Goal: Subscribe to service/newsletter

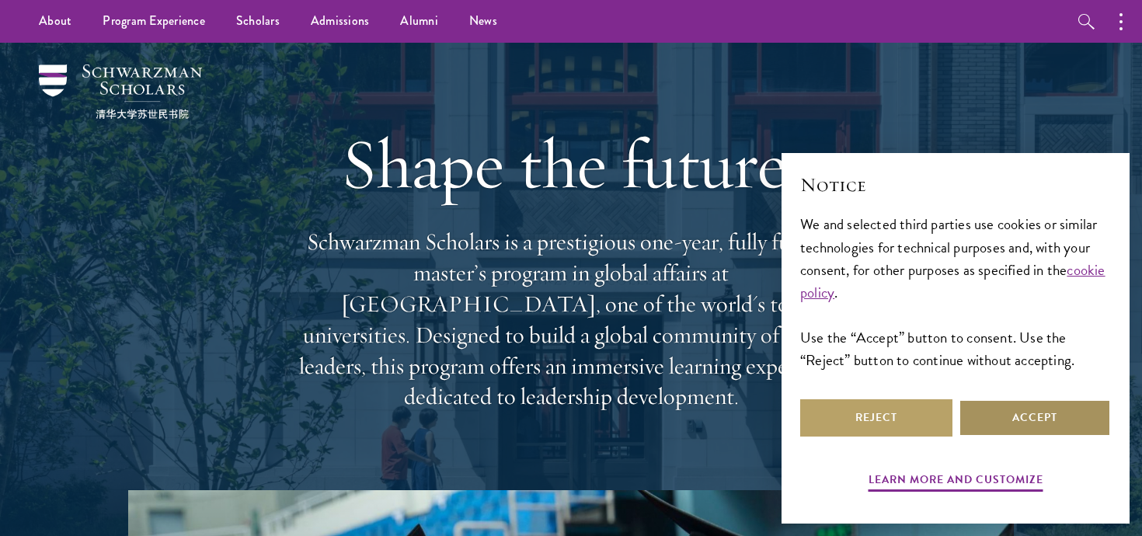
click at [1063, 417] on button "Accept" at bounding box center [1035, 417] width 152 height 37
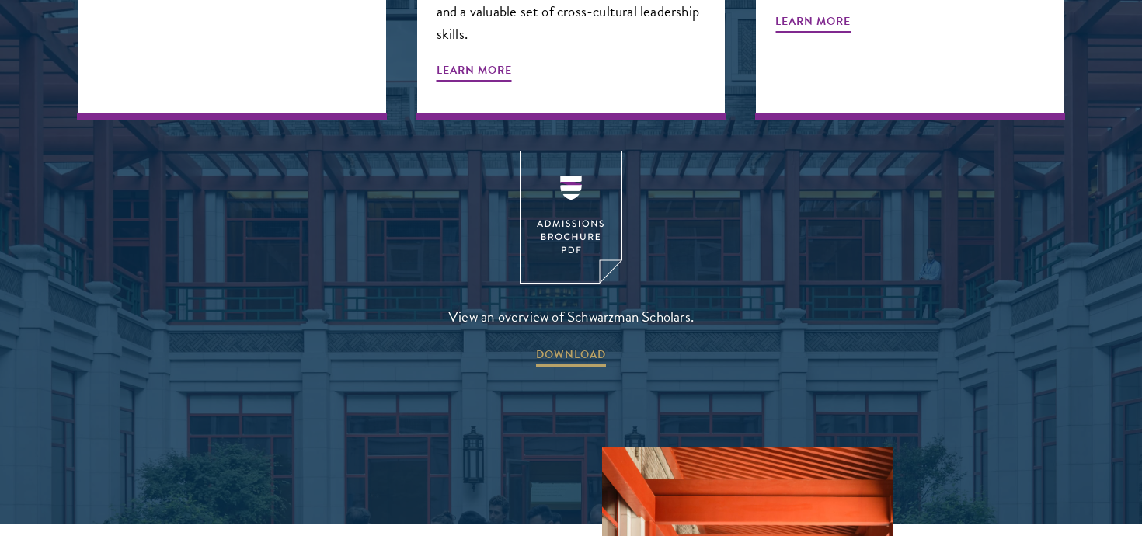
scroll to position [2082, 0]
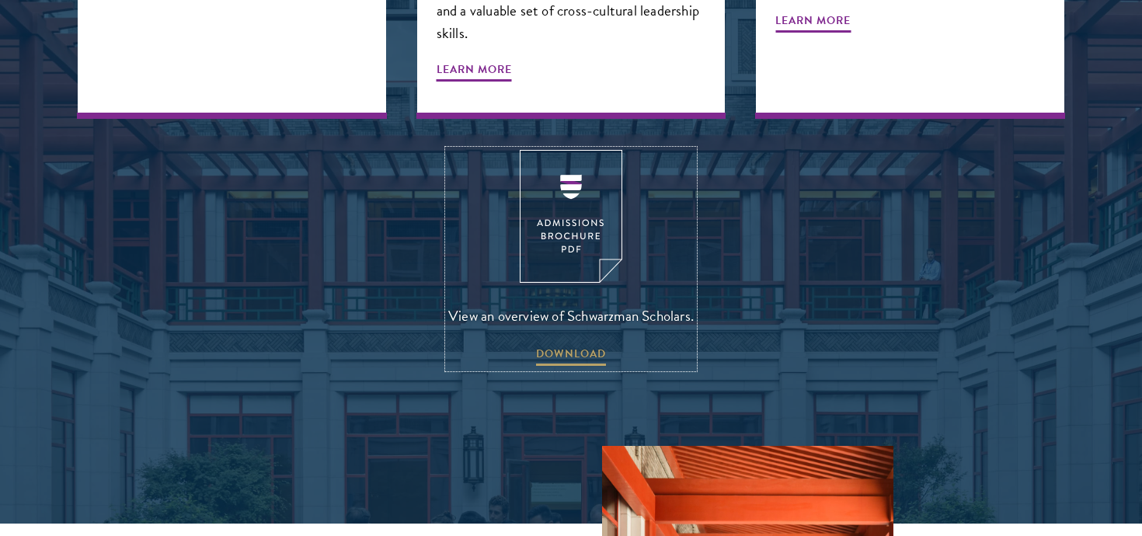
click at [597, 177] on img at bounding box center [571, 216] width 103 height 133
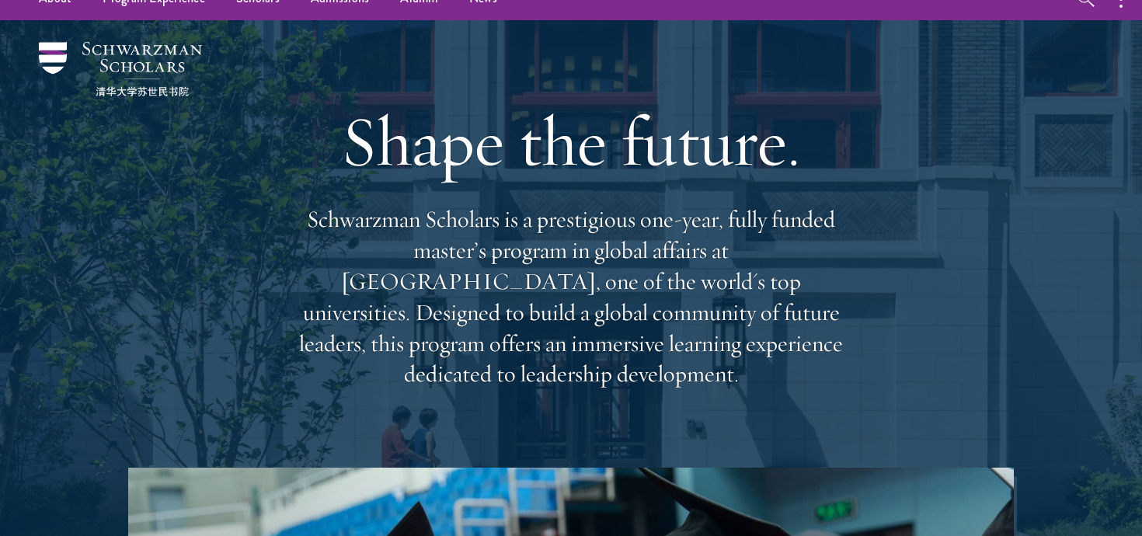
scroll to position [0, 0]
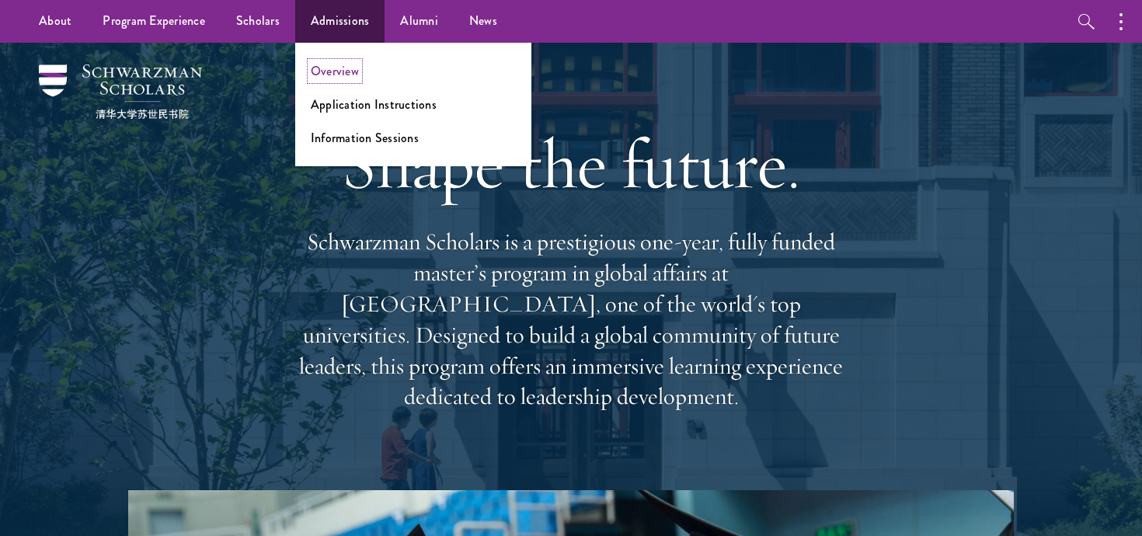
click at [325, 78] on link "Overview" at bounding box center [335, 71] width 48 height 18
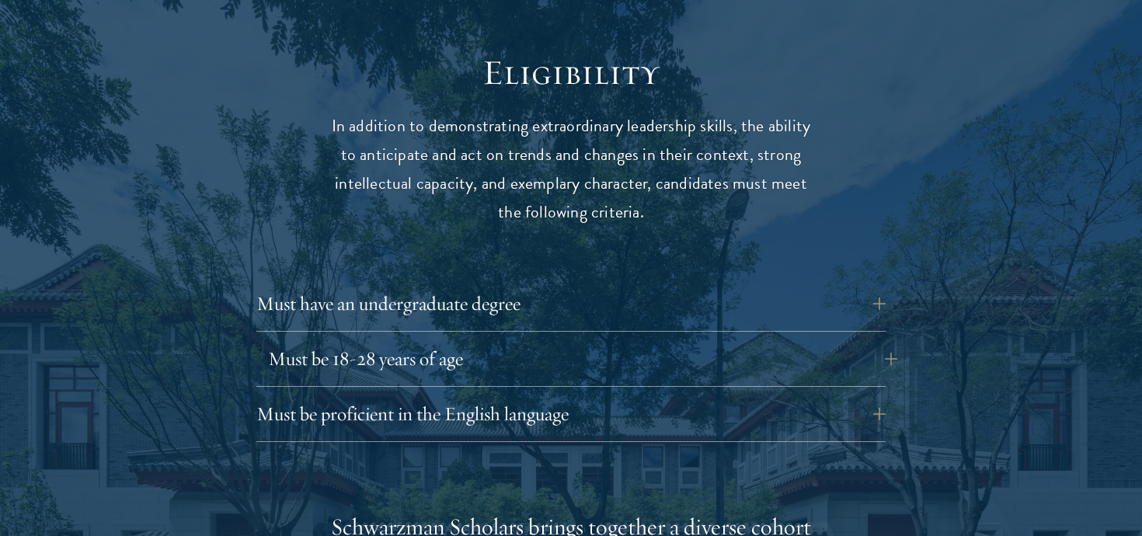
scroll to position [2026, 0]
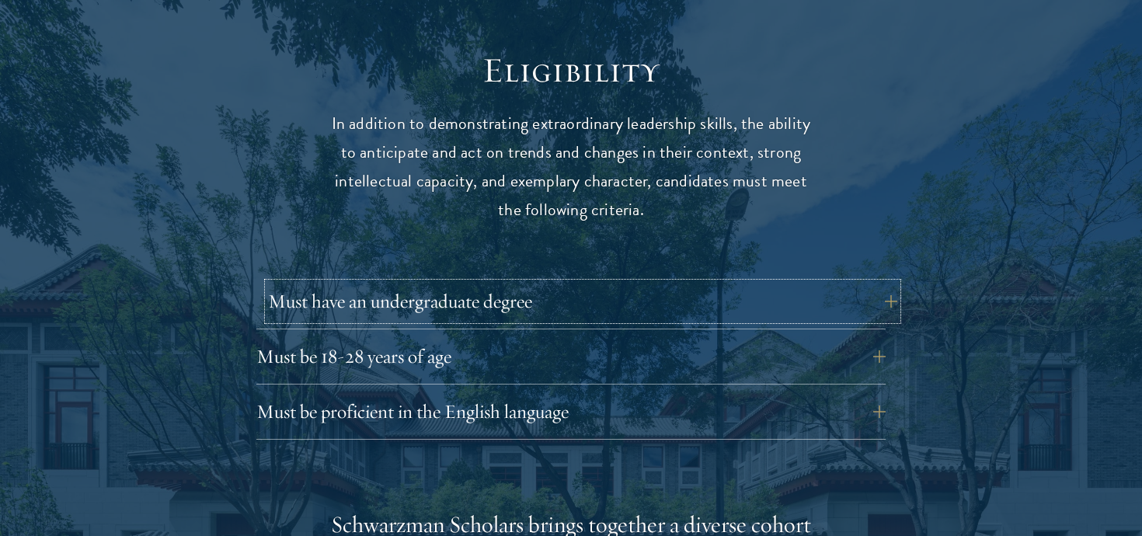
click at [880, 283] on button "Must have an undergraduate degree" at bounding box center [582, 301] width 629 height 37
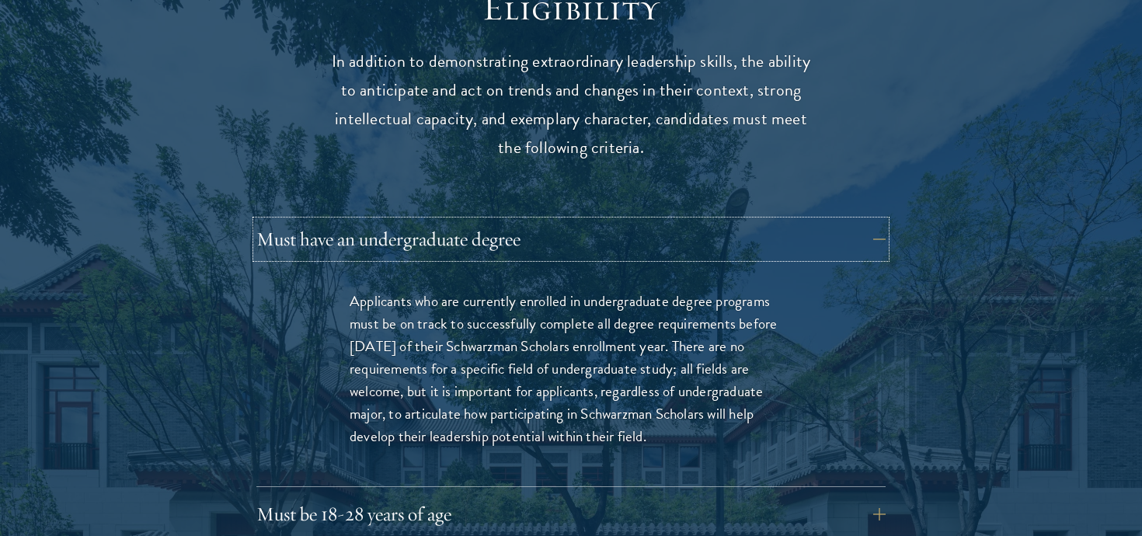
scroll to position [2110, 0]
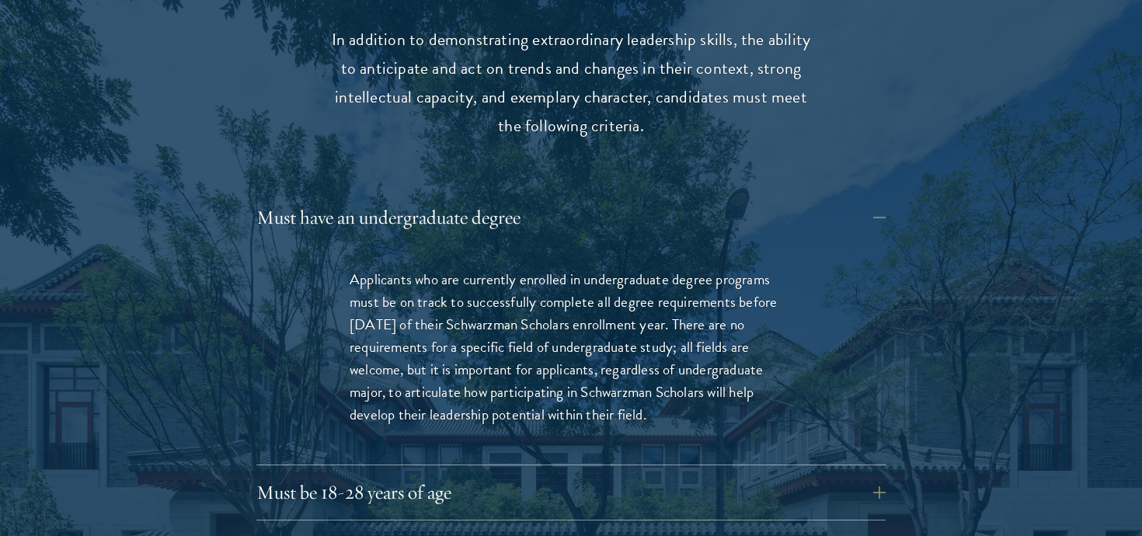
drag, startPoint x: 353, startPoint y: 249, endPoint x: 684, endPoint y: 385, distance: 357.7
click at [684, 386] on p "Applicants who are currently enrolled in undergraduate degree programs must be …" at bounding box center [571, 347] width 443 height 158
click at [812, 199] on button "Must have an undergraduate degree" at bounding box center [582, 217] width 629 height 37
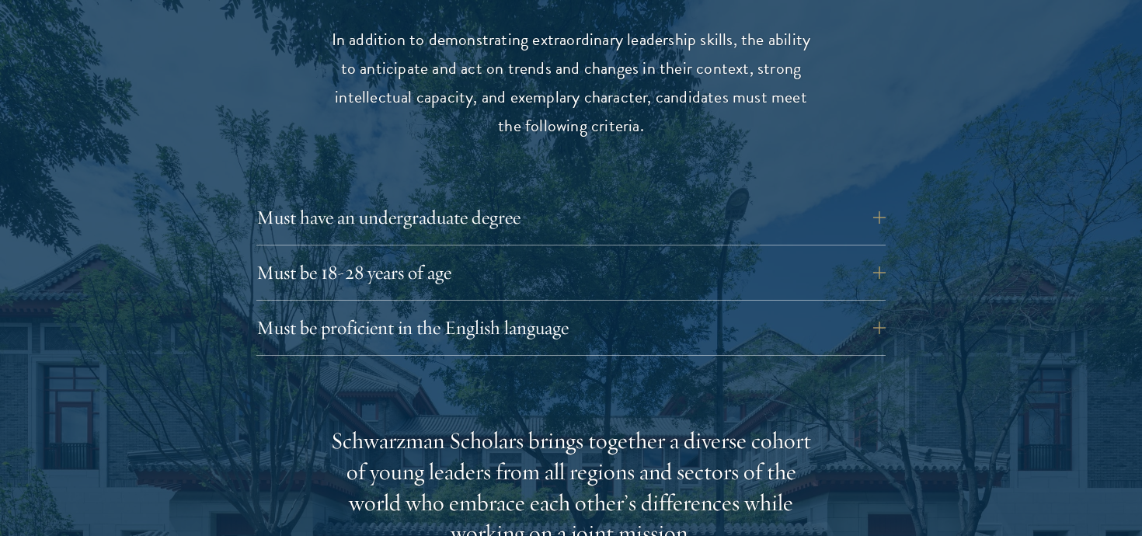
click at [629, 322] on div "Must be proficient in the English language Applicants must demonstrate strong E…" at bounding box center [570, 332] width 629 height 47
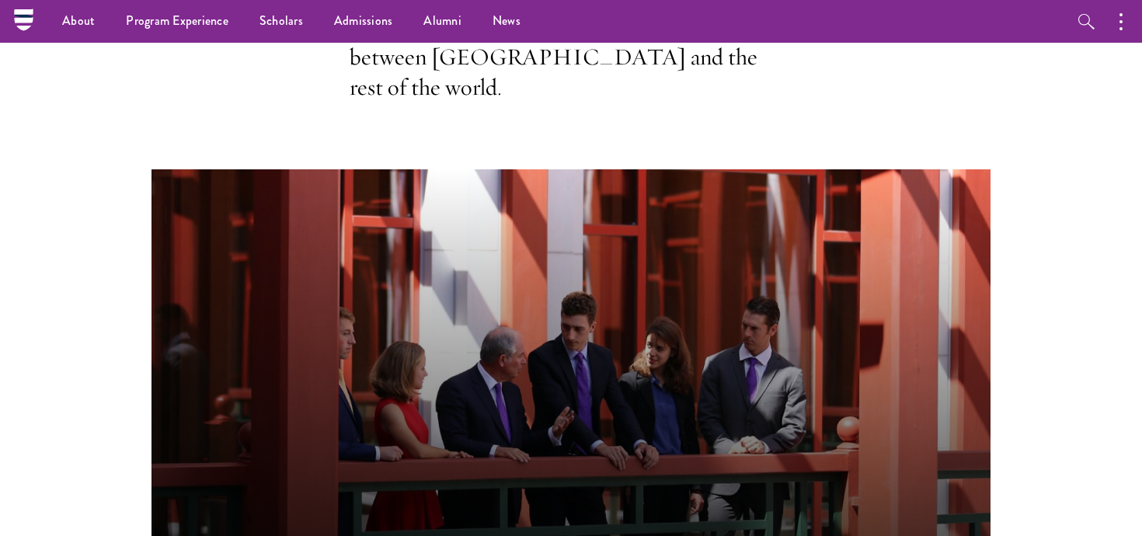
scroll to position [0, 0]
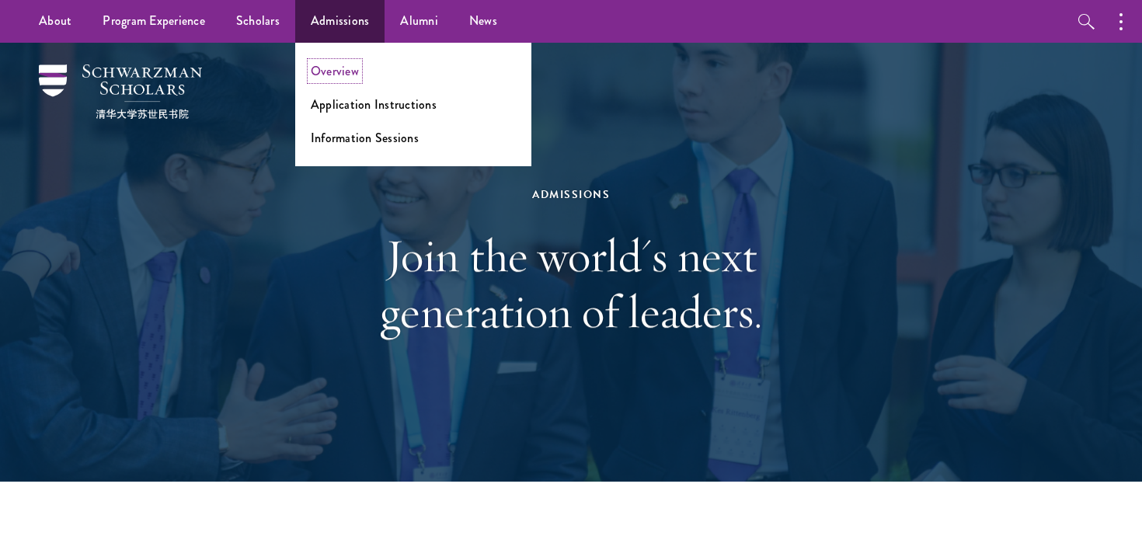
click at [344, 69] on link "Overview" at bounding box center [335, 71] width 48 height 18
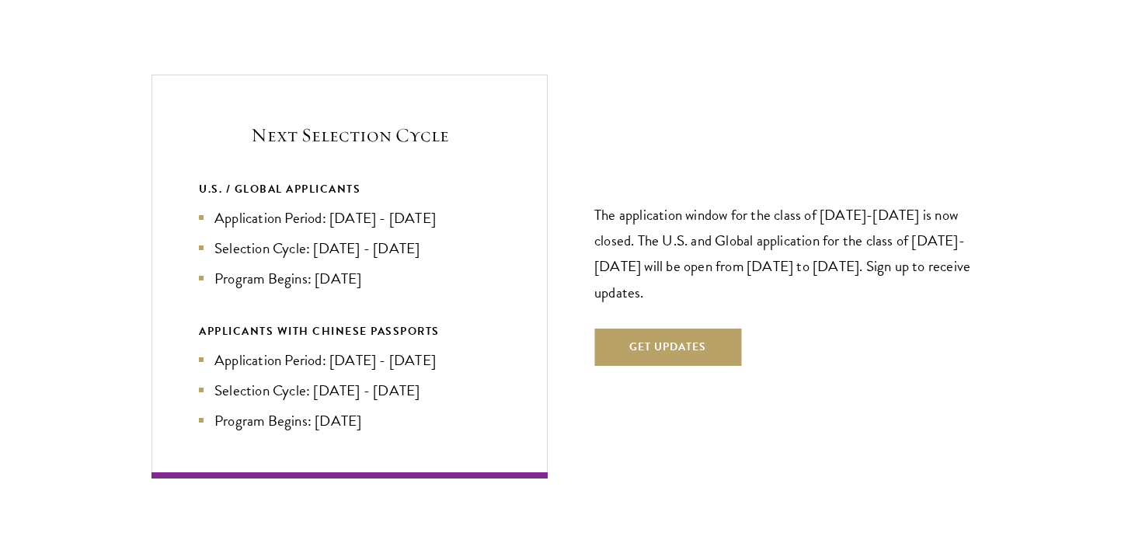
scroll to position [3387, 0]
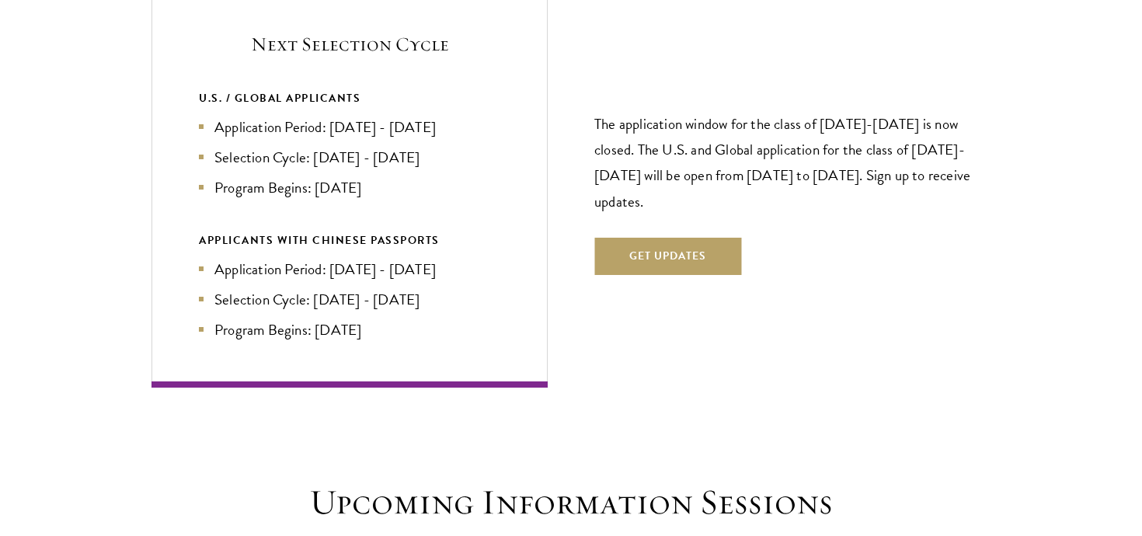
drag, startPoint x: 331, startPoint y: 98, endPoint x: 485, endPoint y: 98, distance: 153.8
click at [485, 116] on li "Application Period: Apr 2026 - Sep 2026" at bounding box center [349, 127] width 301 height 23
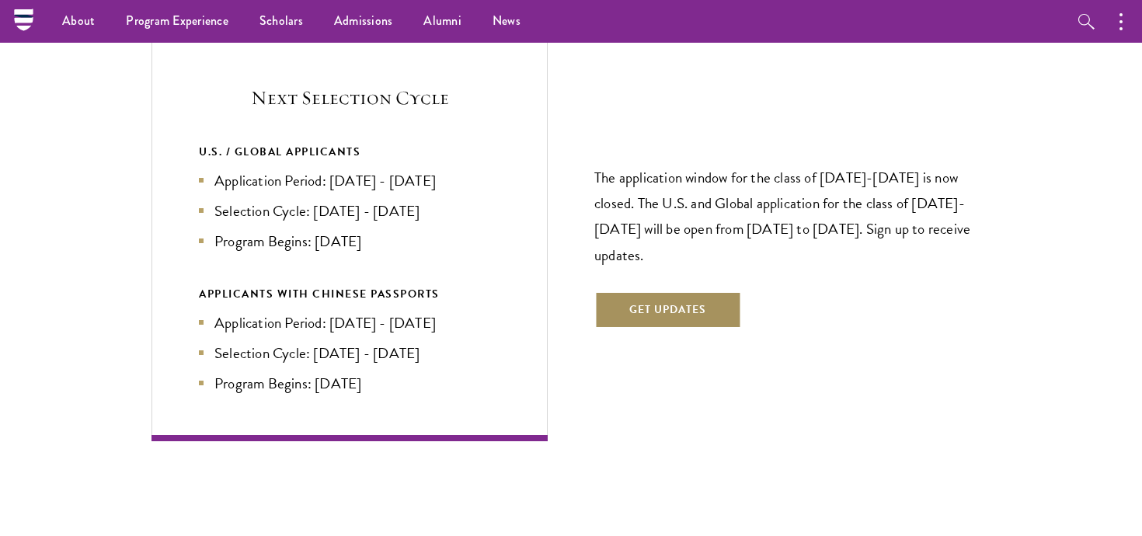
scroll to position [3310, 0]
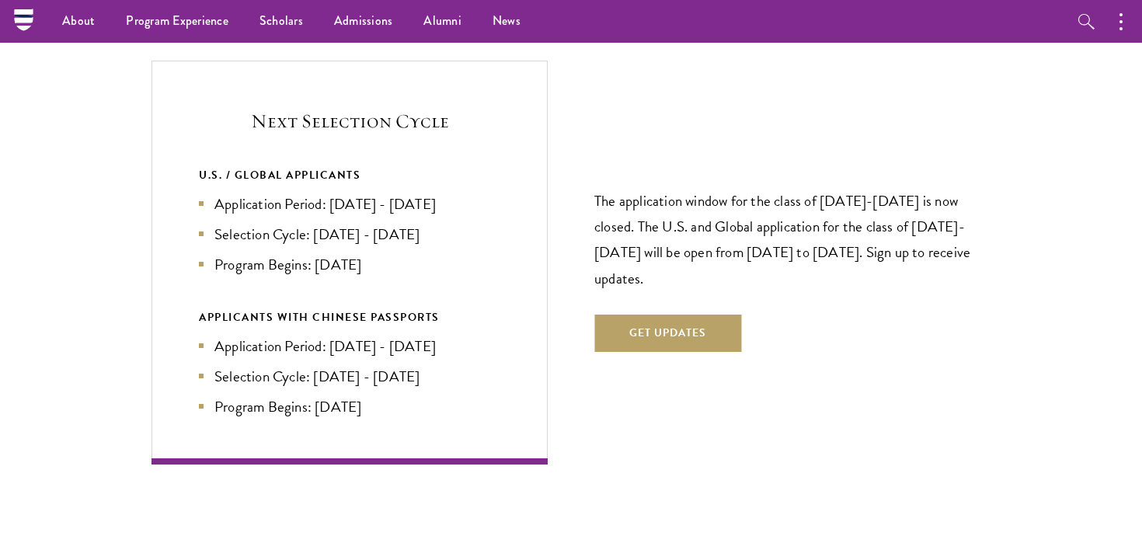
drag, startPoint x: 590, startPoint y: 167, endPoint x: 652, endPoint y: 250, distance: 103.8
click at [652, 251] on div "Next Selection Cycle U.S. / GLOBAL APPLICANTS Application Period: Apr 2026 - Se…" at bounding box center [570, 262] width 839 height 403
click at [663, 315] on button "Get Updates" at bounding box center [667, 333] width 147 height 37
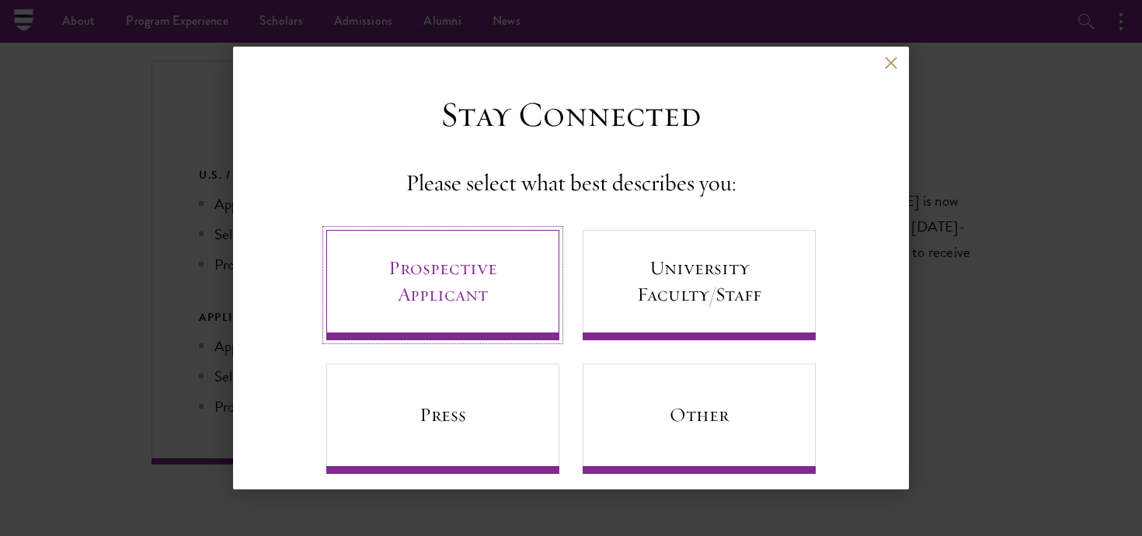
click at [505, 310] on link "Prospective Applicant" at bounding box center [442, 285] width 233 height 110
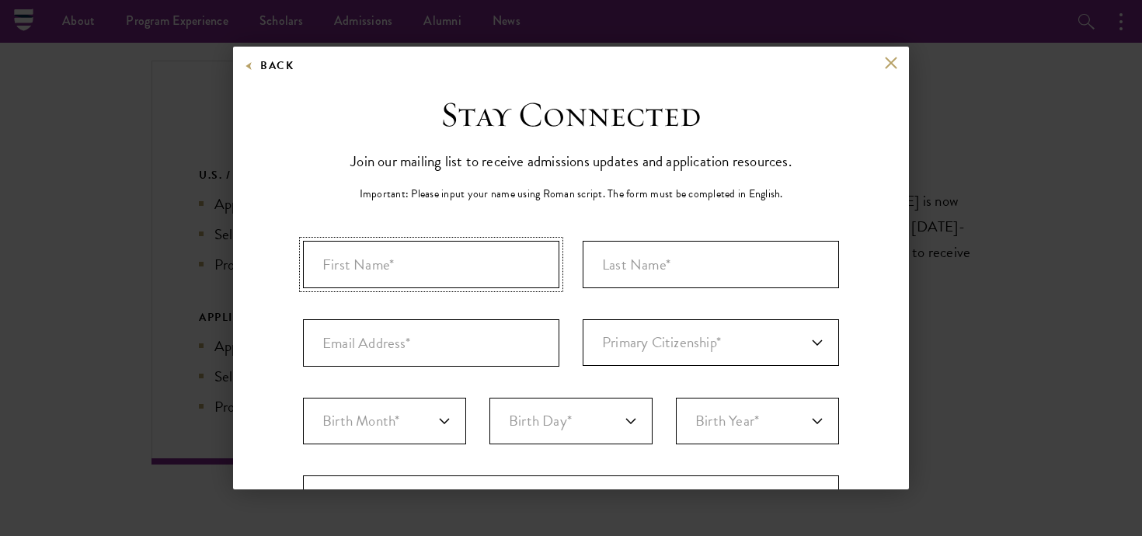
click at [511, 270] on input "First Name*" at bounding box center [431, 264] width 256 height 47
type input "hasibe basak"
type input "bozdogan"
click at [355, 343] on input "Email Address*" at bounding box center [431, 342] width 256 height 47
type input "basak.bozdogan@gmail.com"
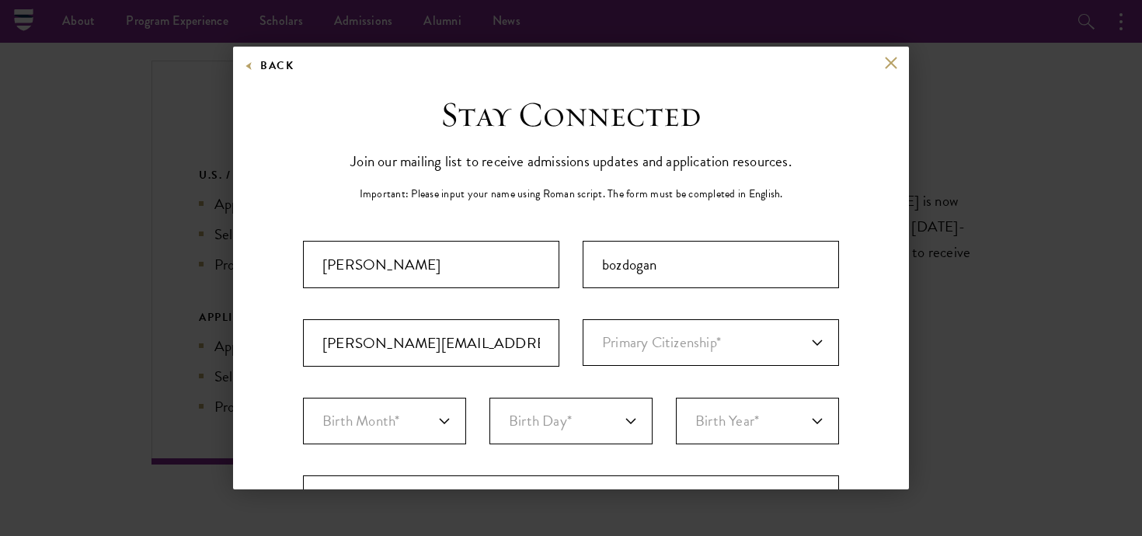
type input "Şişli"
click at [673, 360] on select "Primary Citizenship* Afghanistan Aland Islands Albania Algeria Andorra Angola A…" at bounding box center [711, 342] width 256 height 47
select select "TU"
click at [583, 319] on select "Primary Citizenship* Afghanistan Aland Islands Albania Algeria Andorra Angola A…" at bounding box center [711, 342] width 256 height 47
click at [432, 420] on select "Birth Month* January February March April May June July August September Octobe…" at bounding box center [384, 421] width 163 height 47
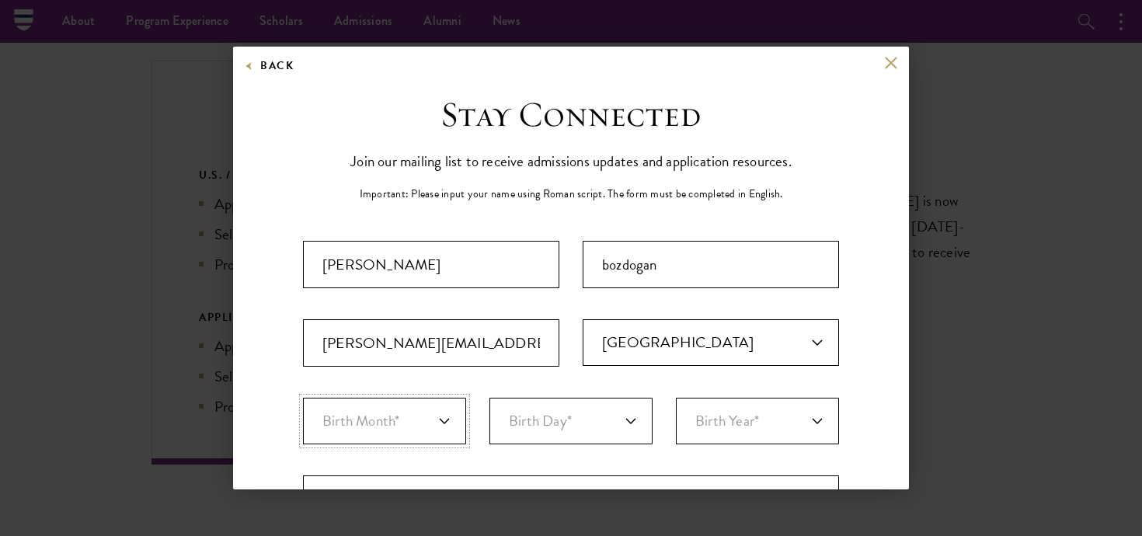
select select "04"
click at [303, 398] on select "Birth Month* January February March April May June July August September Octobe…" at bounding box center [384, 421] width 163 height 47
click at [558, 427] on select "Birth Day* 1 2 3 4 5 6 7 8 9 10 11 12 13 14 15 16 17 18 19 20 21 22 23 24 25 26…" at bounding box center [570, 421] width 163 height 47
select select "29"
click at [489, 398] on select "Birth Day* 1 2 3 4 5 6 7 8 9 10 11 12 13 14 15 16 17 18 19 20 21 22 23 24 25 26…" at bounding box center [570, 421] width 163 height 47
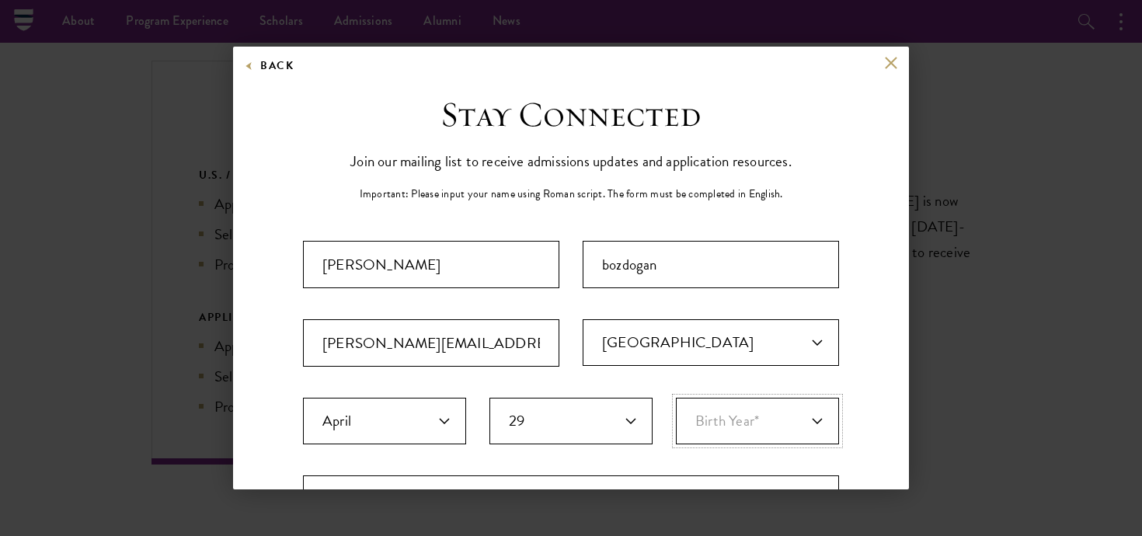
click at [781, 442] on select "Birth Year* 2025 2024 2023 2022 2021 2020 2019 2018 2017 2016 2015 2014 2013 20…" at bounding box center [757, 421] width 163 height 47
select select "2001"
click at [676, 398] on select "Birth Year* 2025 2024 2023 2022 2021 2020 2019 2018 2017 2016 2015 2014 2013 20…" at bounding box center [757, 421] width 163 height 47
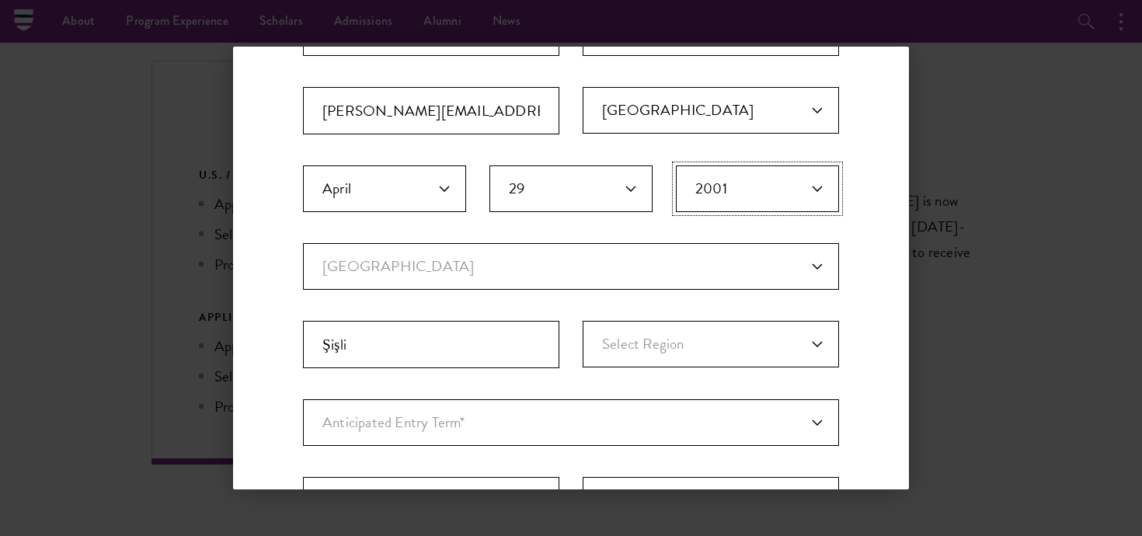
scroll to position [235, 0]
click at [584, 266] on select "Current Country Afghanistan Aland Islands Albania Algeria Andorra Angola Anguil…" at bounding box center [571, 264] width 536 height 47
select select "TU"
click at [303, 241] on select "Current Country Afghanistan Aland Islands Albania Algeria Andorra Angola Anguil…" at bounding box center [571, 264] width 536 height 47
select select
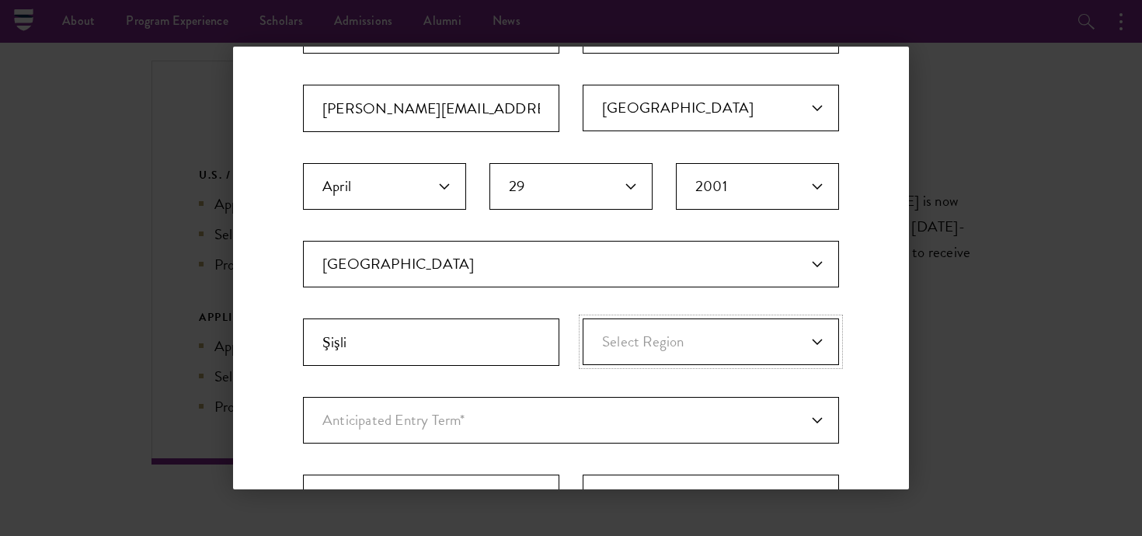
click at [626, 330] on select "Select Region Adana Adiyaman Afyonkarahisar Agri Aksaray Amasya Ankara Antalya …" at bounding box center [711, 341] width 256 height 47
click at [496, 345] on input "Şişli" at bounding box center [431, 341] width 256 height 47
type input "İ"
type input "Istanbul"
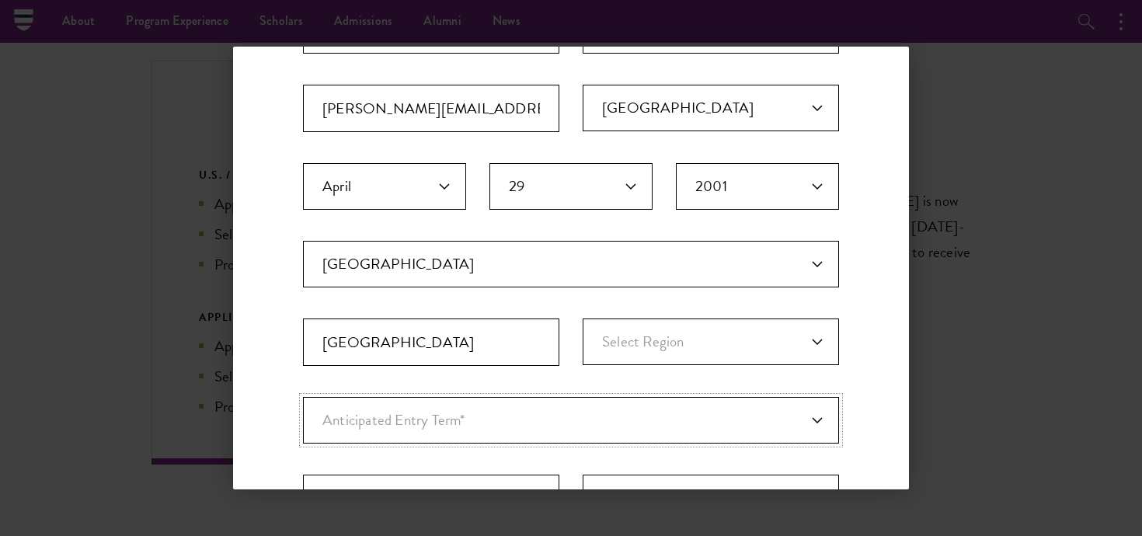
click at [521, 412] on select "Anticipated Entry Term* Just Exploring" at bounding box center [571, 420] width 536 height 47
click at [303, 397] on select "Anticipated Entry Term* Just Exploring" at bounding box center [571, 420] width 536 height 47
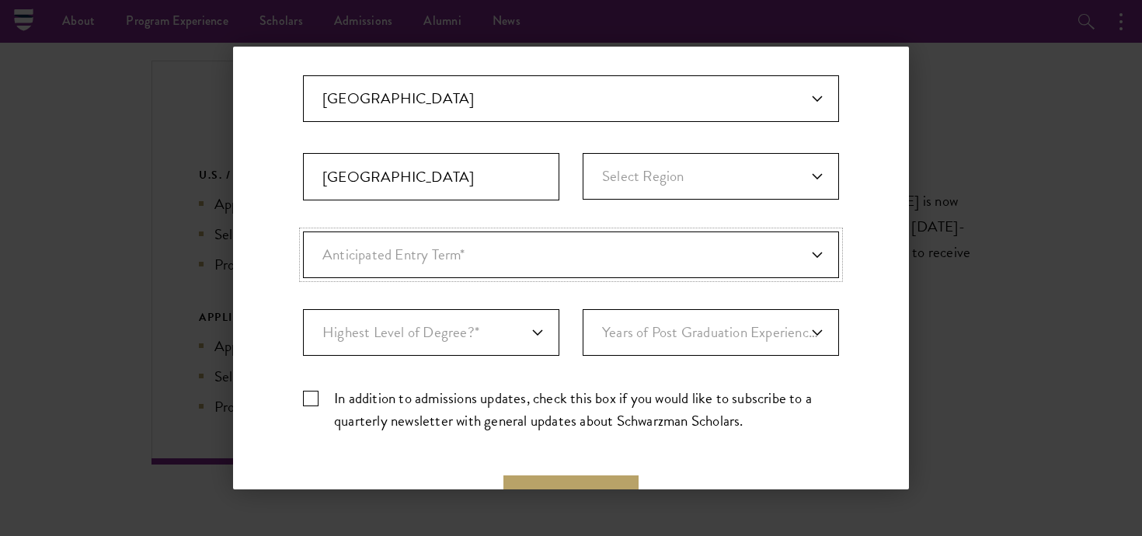
scroll to position [437, 0]
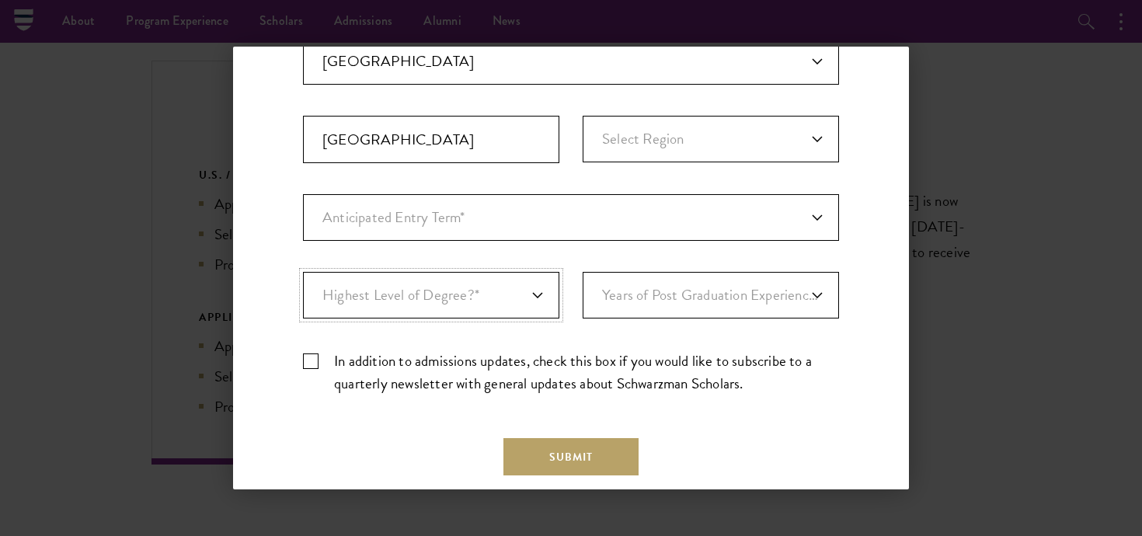
click at [489, 278] on select "Highest Level of Degree?* PHD Bachelor's Master's Current Undergraduate Student" at bounding box center [431, 295] width 256 height 47
click at [303, 272] on select "Highest Level of Degree?* PHD Bachelor's Master's Current Undergraduate Student" at bounding box center [431, 295] width 256 height 47
click at [485, 309] on select "Highest Level of Degree?* PHD Bachelor's Master's Current Undergraduate Student" at bounding box center [431, 295] width 256 height 47
select select "bf44f490-31e9-4d16-b1d2-df861e7933aa"
click at [303, 272] on select "Highest Level of Degree?* PHD Bachelor's Master's Current Undergraduate Student" at bounding box center [431, 295] width 256 height 47
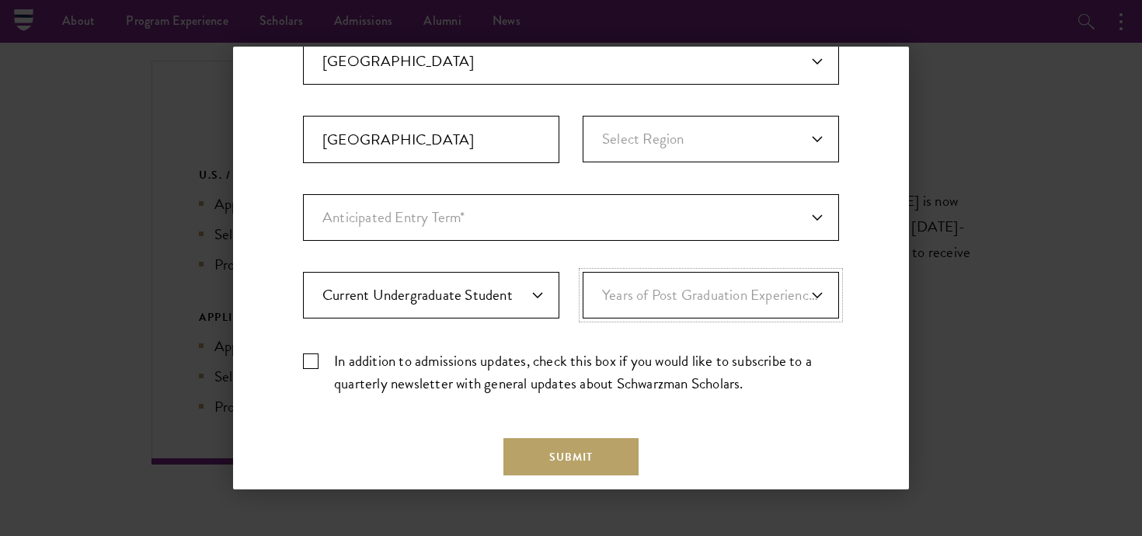
click at [645, 316] on select "Years of Post Graduation Experience?* 1 2 3 4 5 6 7 8 9 10" at bounding box center [711, 295] width 256 height 47
click at [684, 210] on select "Anticipated Entry Term* Just Exploring" at bounding box center [571, 217] width 536 height 47
select select "a6790467-ebe7-4045-a56a-66c1cae98076"
click at [303, 194] on select "Anticipated Entry Term* Just Exploring" at bounding box center [571, 217] width 536 height 47
click at [586, 221] on select "Anticipated Entry Term* Just Exploring" at bounding box center [571, 217] width 536 height 47
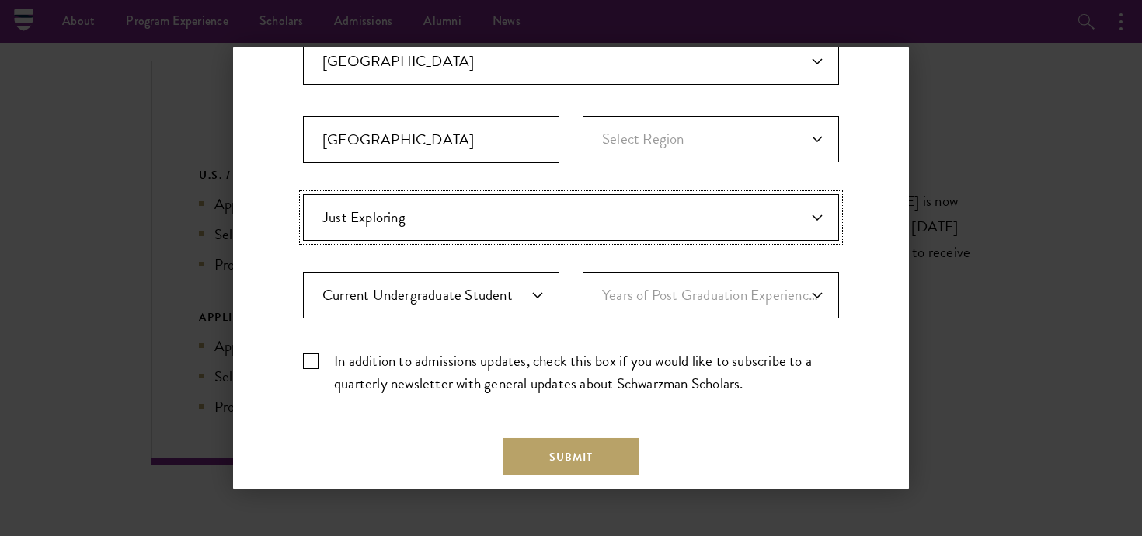
click at [303, 194] on select "Anticipated Entry Term* Just Exploring" at bounding box center [571, 217] width 536 height 47
drag, startPoint x: 586, startPoint y: 221, endPoint x: 562, endPoint y: 197, distance: 33.5
click at [562, 197] on select "Anticipated Entry Term* Just Exploring" at bounding box center [571, 217] width 536 height 47
select select "Anticipated Entry Term*"
click at [303, 194] on select "Anticipated Entry Term* Just Exploring" at bounding box center [571, 217] width 536 height 47
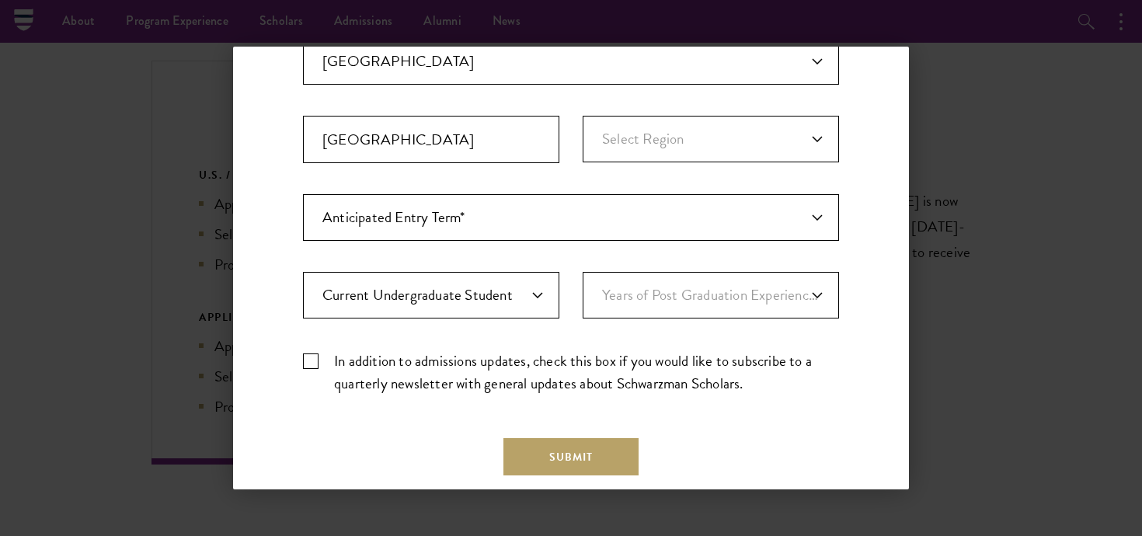
click at [324, 363] on label "In addition to admissions updates, check this box if you would like to subscrib…" at bounding box center [571, 372] width 536 height 45
click at [324, 360] on input "In addition to admissions updates, check this box if you would like to subscrib…" at bounding box center [571, 355] width 536 height 10
checkbox input "true"
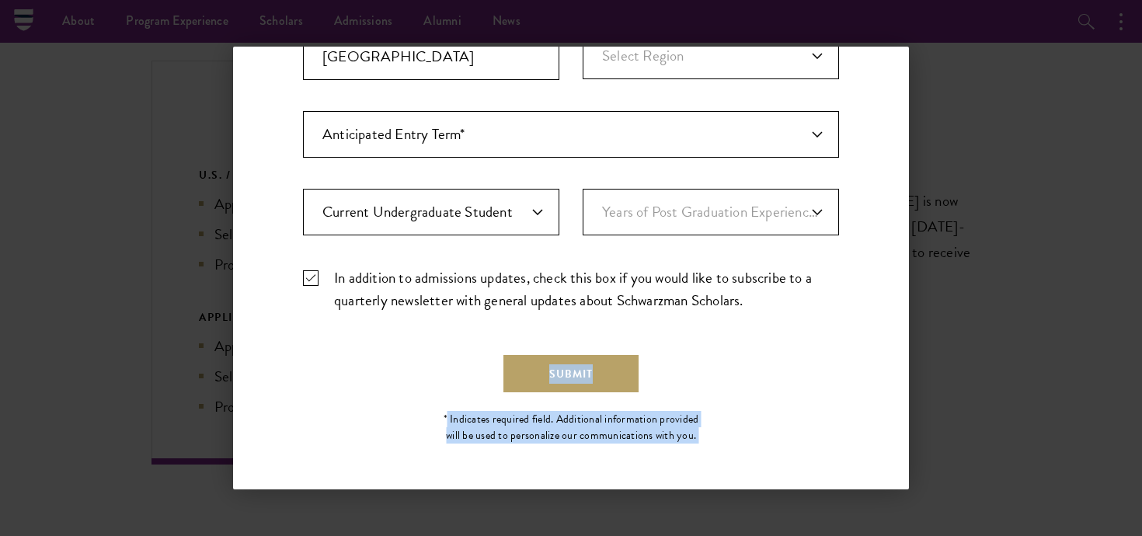
drag, startPoint x: 449, startPoint y: 421, endPoint x: 668, endPoint y: 448, distance: 220.7
click at [683, 451] on div "Stay Connected Join our mailing list to receive admissions updates and applicat…" at bounding box center [571, 14] width 536 height 882
click at [705, 415] on div "* Indicates required field. Additional information provided will be used to per…" at bounding box center [571, 427] width 268 height 33
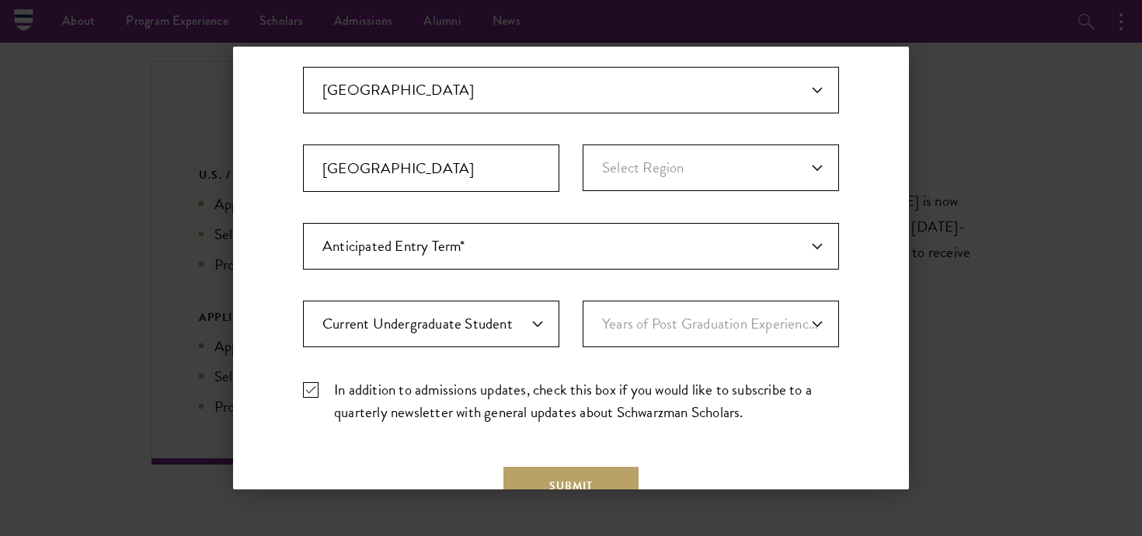
scroll to position [480, 0]
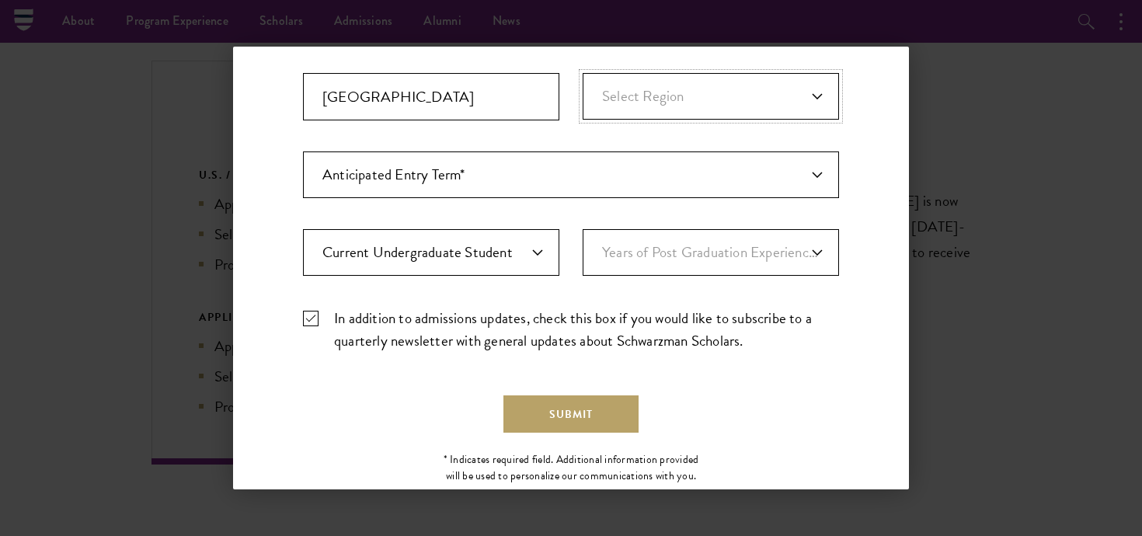
click at [697, 98] on select "Select Region Adana Adiyaman Afyonkarahisar Agri Aksaray Amasya Ankara Antalya …" at bounding box center [711, 96] width 256 height 47
select select "Istanbul"
click at [583, 73] on select "Select Region Adana Adiyaman Afyonkarahisar Agri Aksaray Amasya Ankara Antalya …" at bounding box center [711, 96] width 256 height 47
click at [618, 412] on button "Submit" at bounding box center [570, 413] width 135 height 37
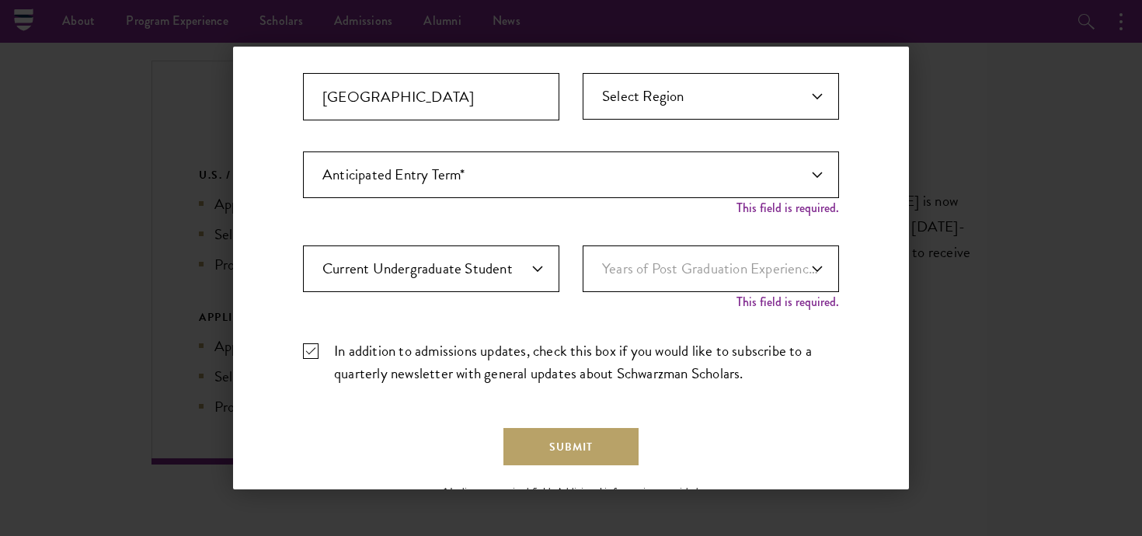
click at [645, 200] on div "Anticipated Entry Term* Just Exploring" at bounding box center [571, 182] width 536 height 63
click at [645, 190] on select "Anticipated Entry Term* Just Exploring" at bounding box center [571, 174] width 536 height 47
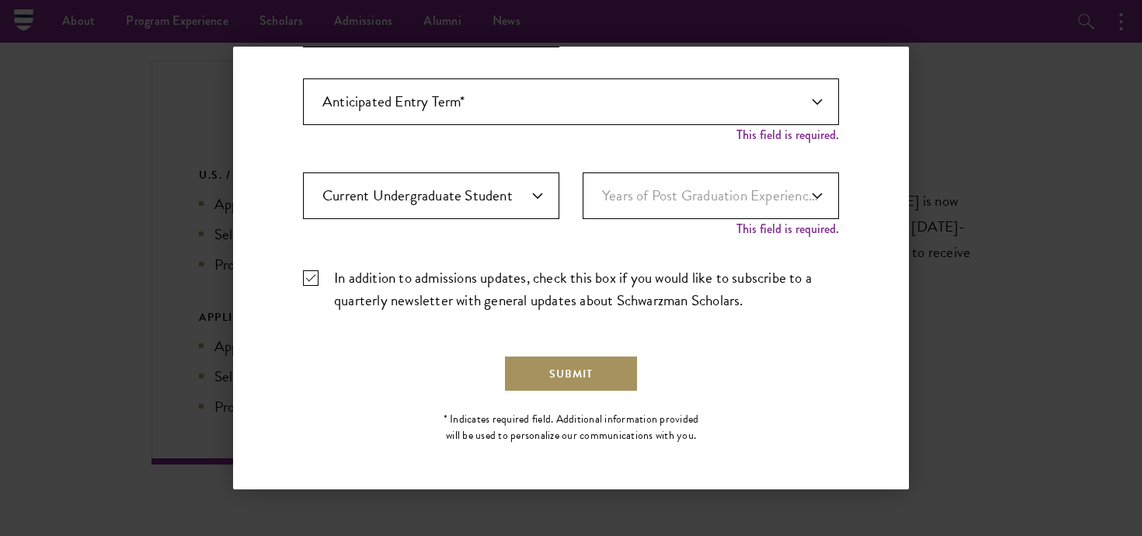
scroll to position [553, 0]
click at [524, 191] on select "Highest Level of Degree?* PHD Bachelor's Master's Current Undergraduate Student" at bounding box center [431, 195] width 256 height 47
click at [604, 167] on div "Important: The form must be completed in English. hasibe basak bozdogan basak.b…" at bounding box center [571, 6] width 536 height 636
click at [497, 124] on select "Anticipated Entry Term* Just Exploring" at bounding box center [571, 101] width 536 height 47
click at [303, 78] on select "Anticipated Entry Term* Just Exploring" at bounding box center [571, 101] width 536 height 47
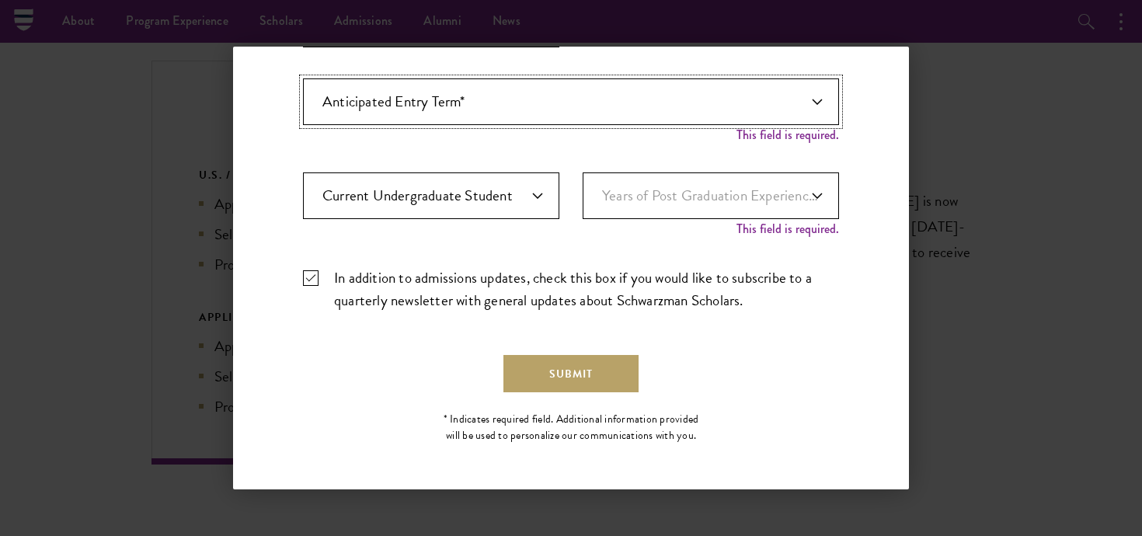
click at [572, 96] on select "Anticipated Entry Term* Just Exploring" at bounding box center [571, 101] width 536 height 47
select select "a6790467-ebe7-4045-a56a-66c1cae98076"
click at [303, 95] on select "Anticipated Entry Term* Just Exploring" at bounding box center [571, 101] width 536 height 47
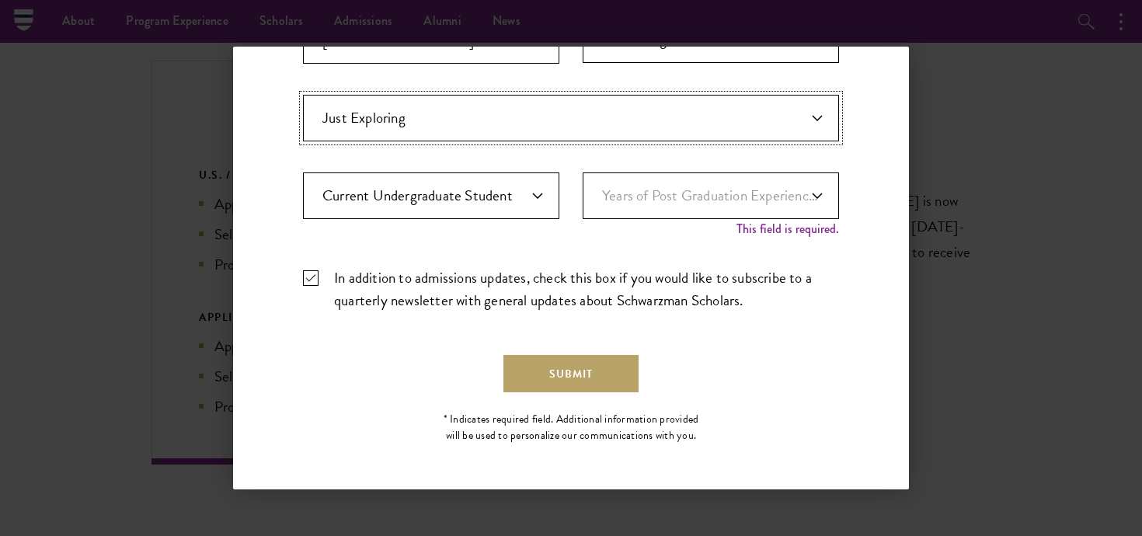
scroll to position [537, 0]
click at [579, 369] on button "Submit" at bounding box center [570, 373] width 135 height 37
click at [691, 194] on select "Years of Post Graduation Experience?* 1 2 3 4 5 6 7 8 9 10" at bounding box center [711, 195] width 256 height 47
click at [580, 371] on button "Submit" at bounding box center [570, 373] width 135 height 37
click at [732, 212] on select "Years of Post Graduation Experience?* 1 2 3 4 5 6 7 8 9 10" at bounding box center [711, 195] width 256 height 47
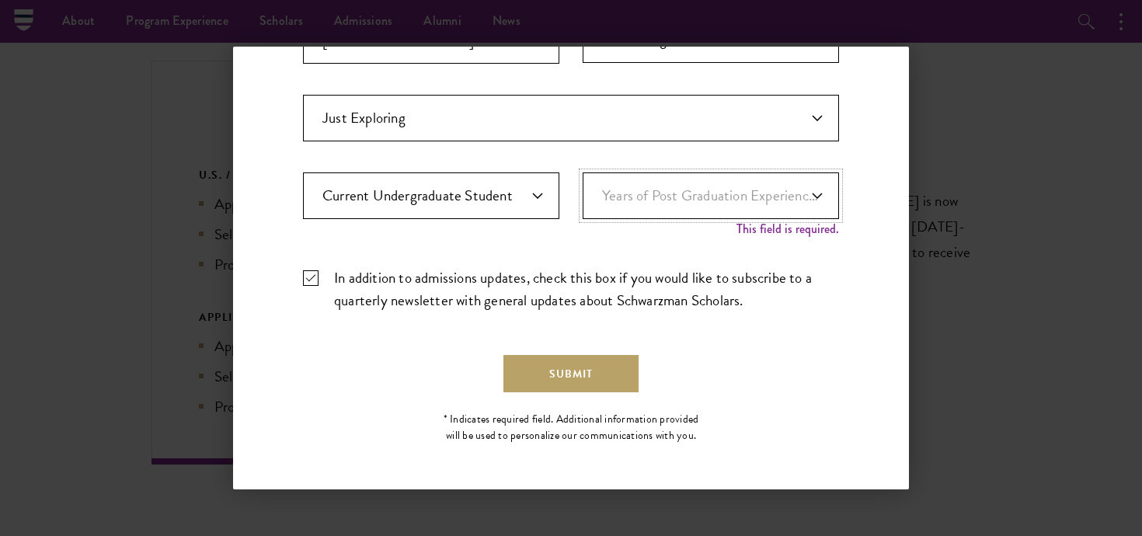
select select "1"
click at [583, 189] on select "Years of Post Graduation Experience?* 1 2 3 4 5 6 7 8 9 10" at bounding box center [711, 195] width 256 height 47
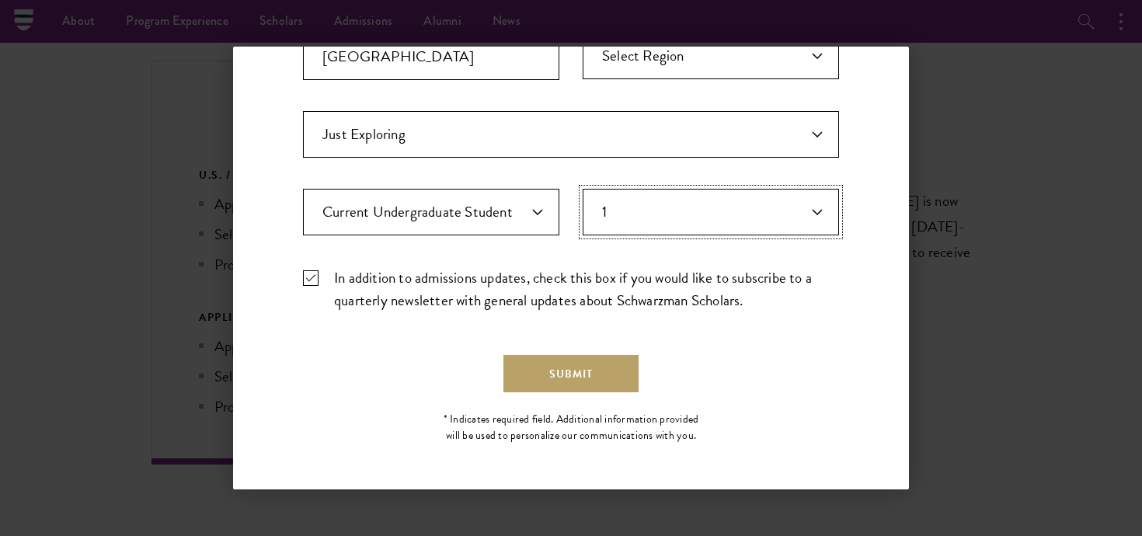
scroll to position [520, 0]
click at [593, 360] on button "Submit" at bounding box center [570, 373] width 135 height 37
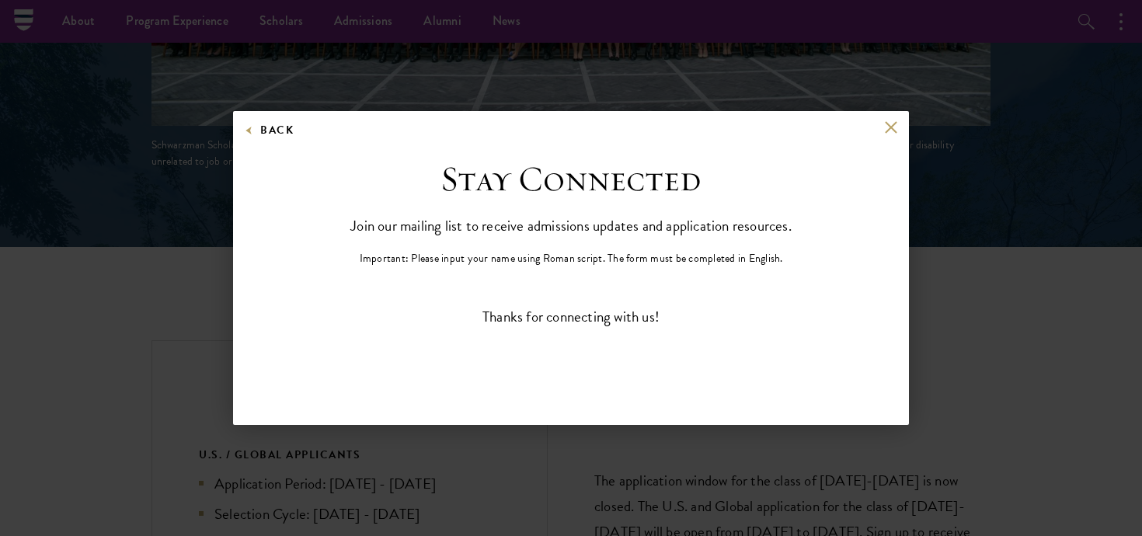
scroll to position [0, 0]
click at [899, 122] on div "Back" at bounding box center [571, 138] width 676 height 37
click at [885, 127] on button at bounding box center [890, 126] width 13 height 13
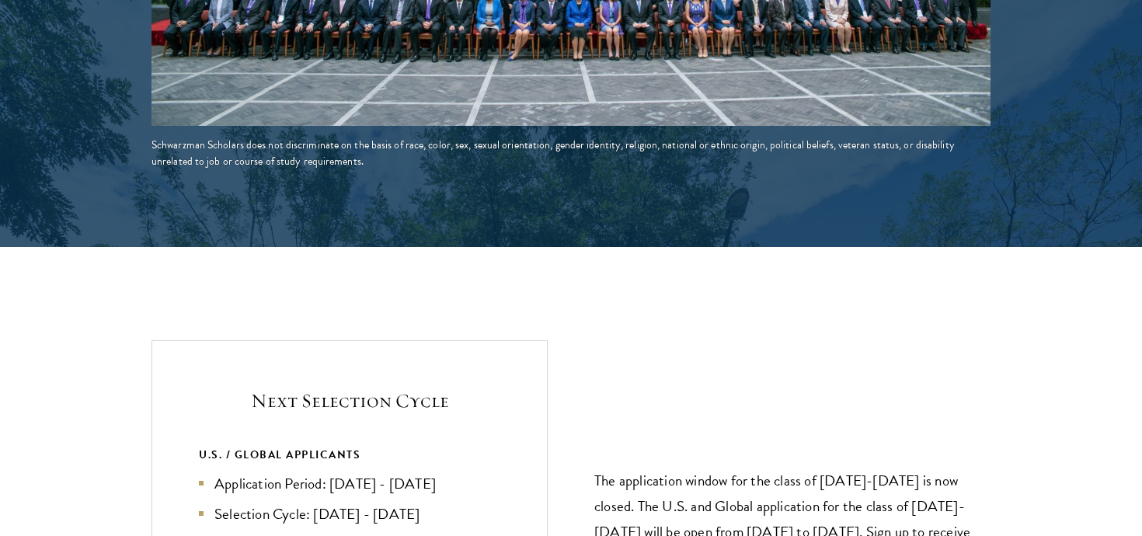
scroll to position [3344, 0]
